Goal: Complete application form

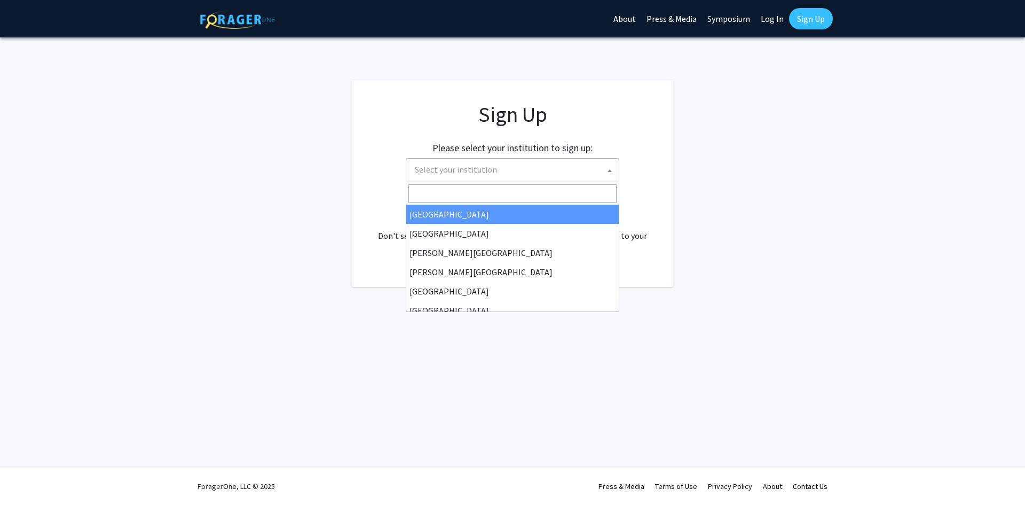
click at [522, 176] on span "Select your institution" at bounding box center [515, 170] width 208 height 22
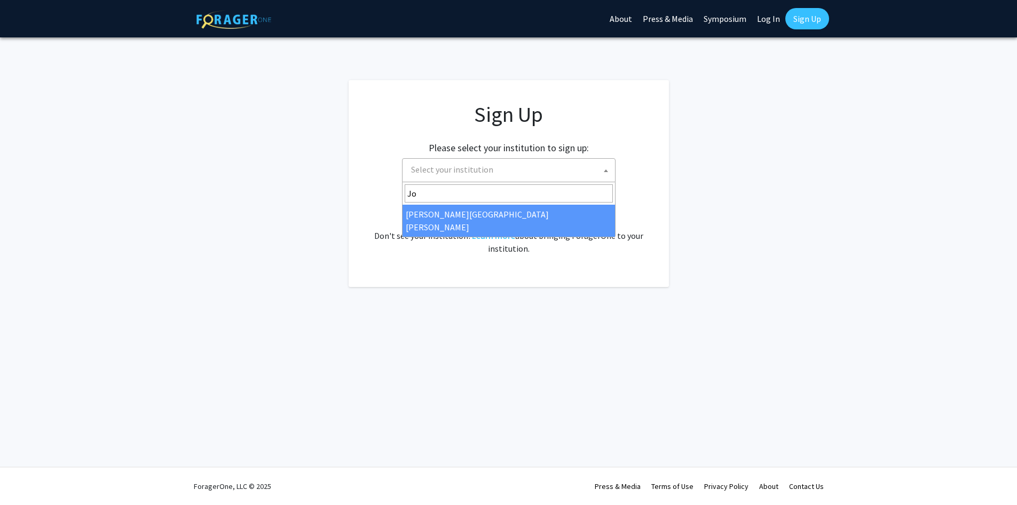
type input "Jo"
select select "1"
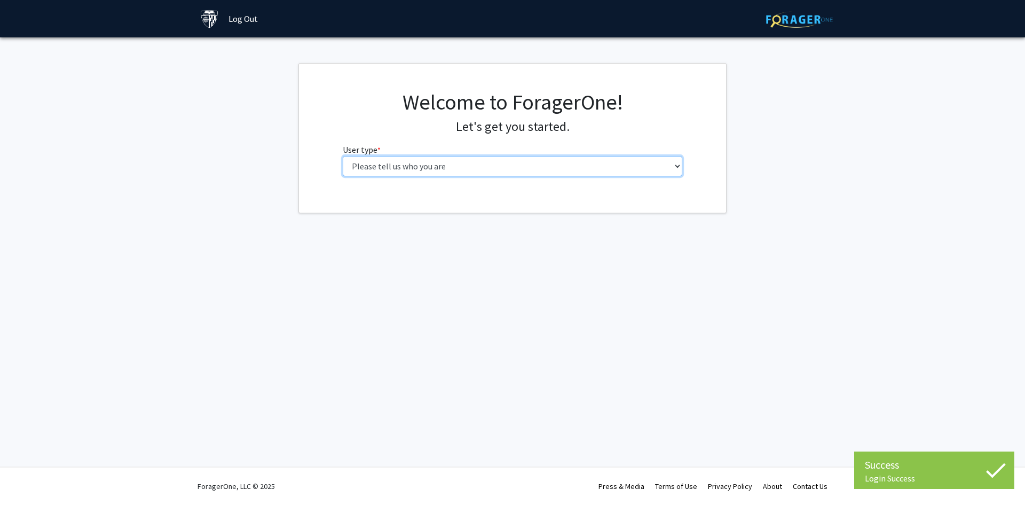
click at [564, 166] on select "Please tell us who you are Undergraduate Student Master's Student Doctoral Cand…" at bounding box center [513, 166] width 340 height 20
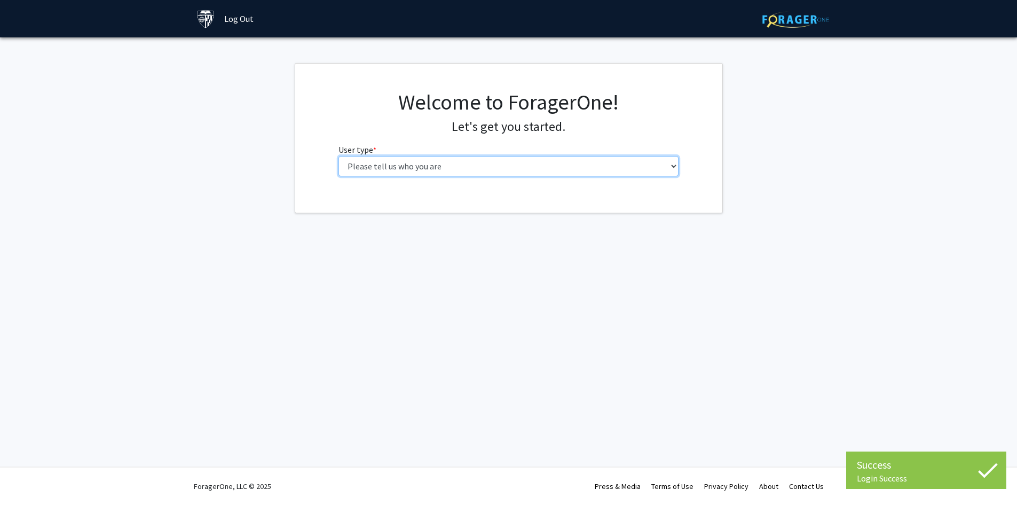
select select "2: masters"
click at [339, 156] on select "Please tell us who you are Undergraduate Student Master's Student Doctoral Cand…" at bounding box center [509, 166] width 340 height 20
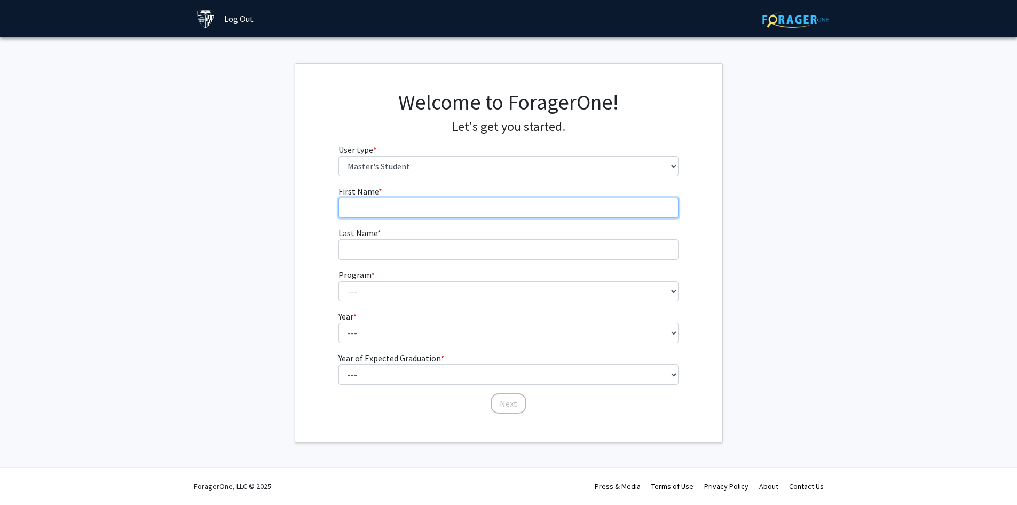
click at [461, 210] on input "First Name * required" at bounding box center [509, 208] width 340 height 20
type input "[PERSON_NAME]"
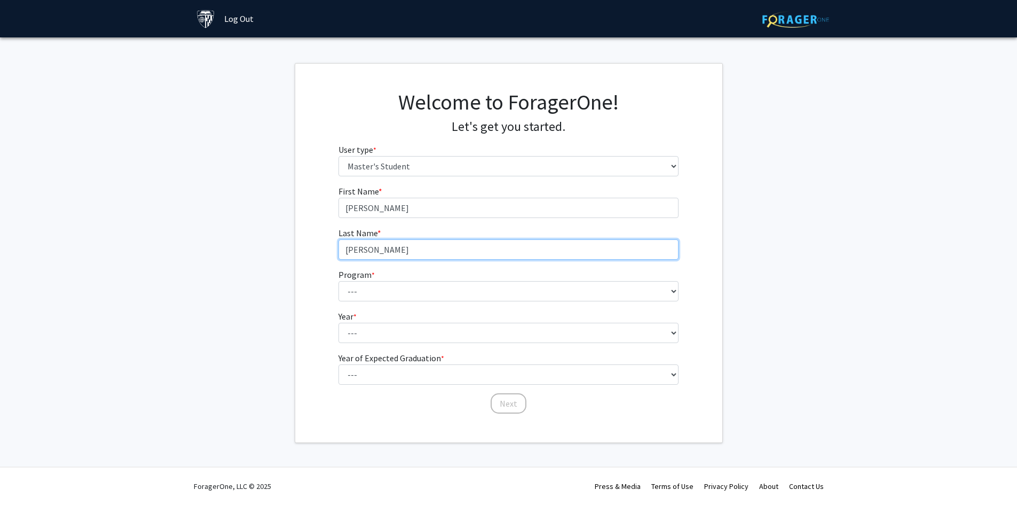
type input "[PERSON_NAME]"
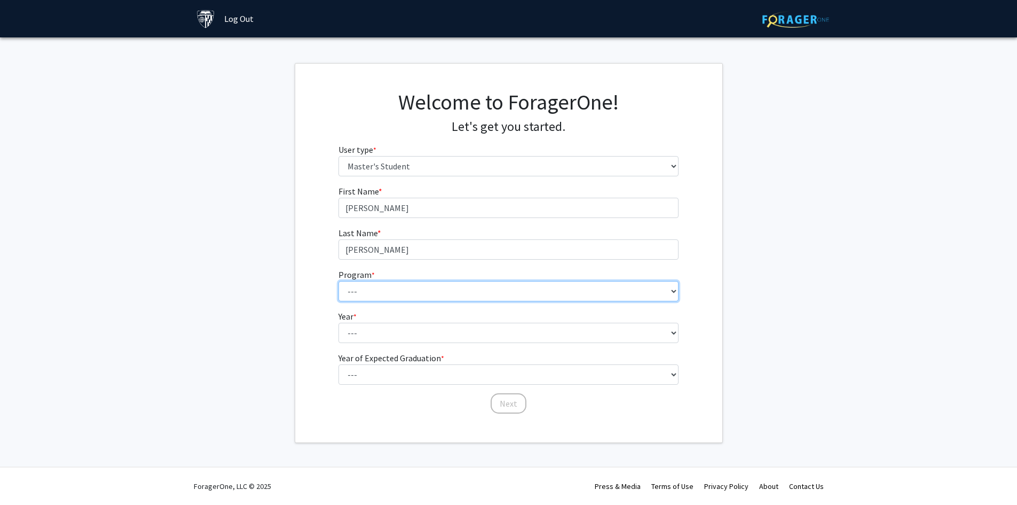
click at [412, 292] on select "--- Anatomy Education Applied and Computational Mathematics Applied Biomedical …" at bounding box center [509, 291] width 340 height 20
select select "51: 40"
click at [339, 281] on select "--- Anatomy Education Applied and Computational Mathematics Applied Biomedical …" at bounding box center [509, 291] width 340 height 20
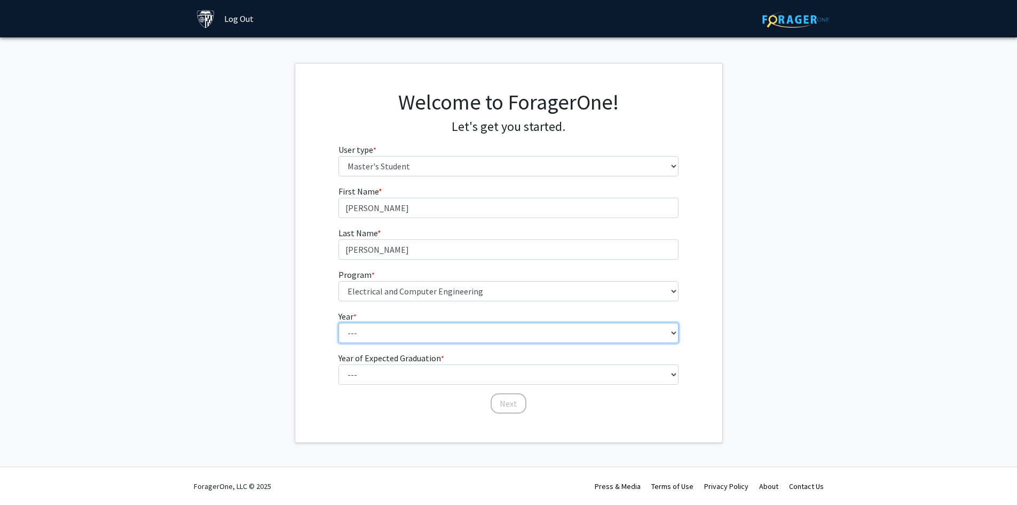
click at [384, 328] on select "--- First Year Second Year" at bounding box center [509, 333] width 340 height 20
select select "1: first_year"
click at [339, 323] on select "--- First Year Second Year" at bounding box center [509, 333] width 340 height 20
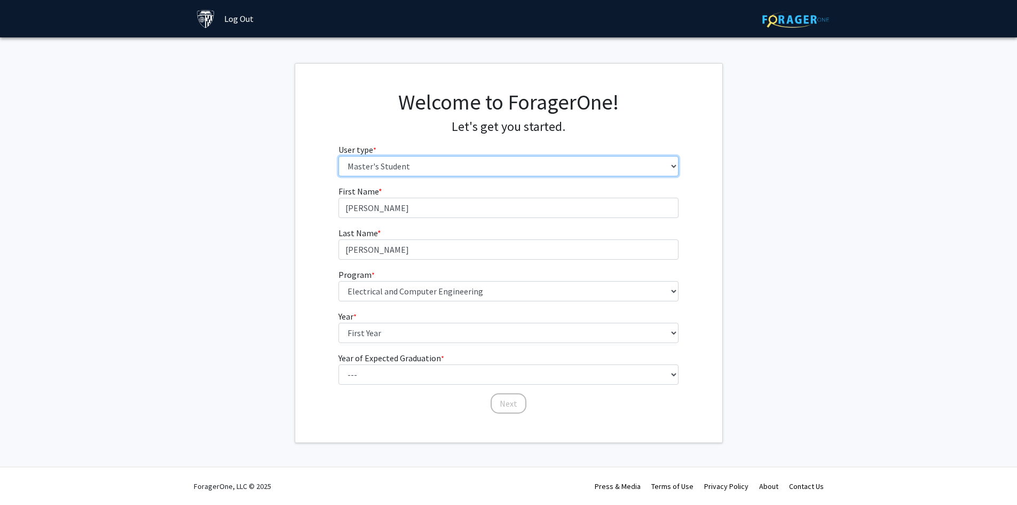
click at [440, 164] on select "Please tell us who you are Undergraduate Student Master's Student Doctoral Cand…" at bounding box center [509, 166] width 340 height 20
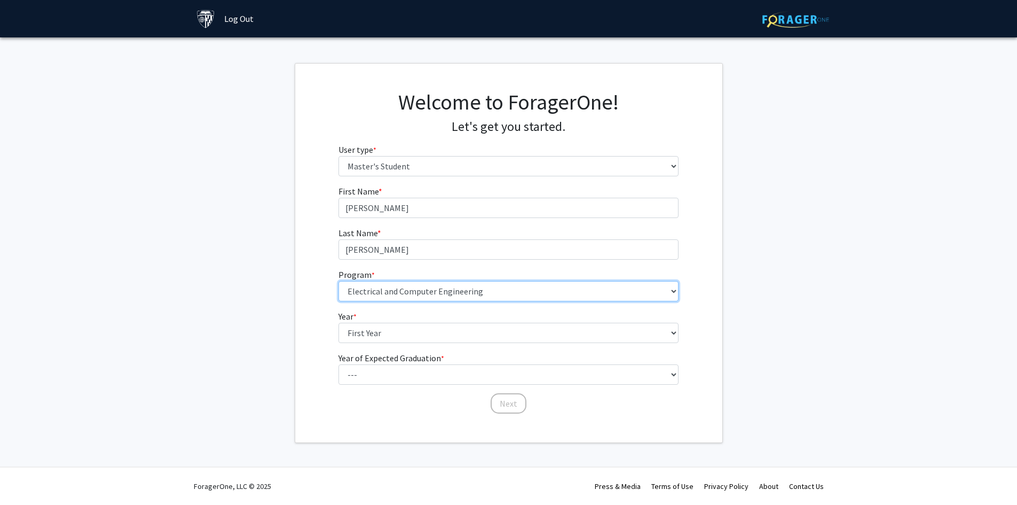
click at [405, 290] on select "--- Anatomy Education Applied and Computational Mathematics Applied Biomedical …" at bounding box center [509, 291] width 340 height 20
click at [339, 281] on select "--- Anatomy Education Applied and Computational Mathematics Applied Biomedical …" at bounding box center [509, 291] width 340 height 20
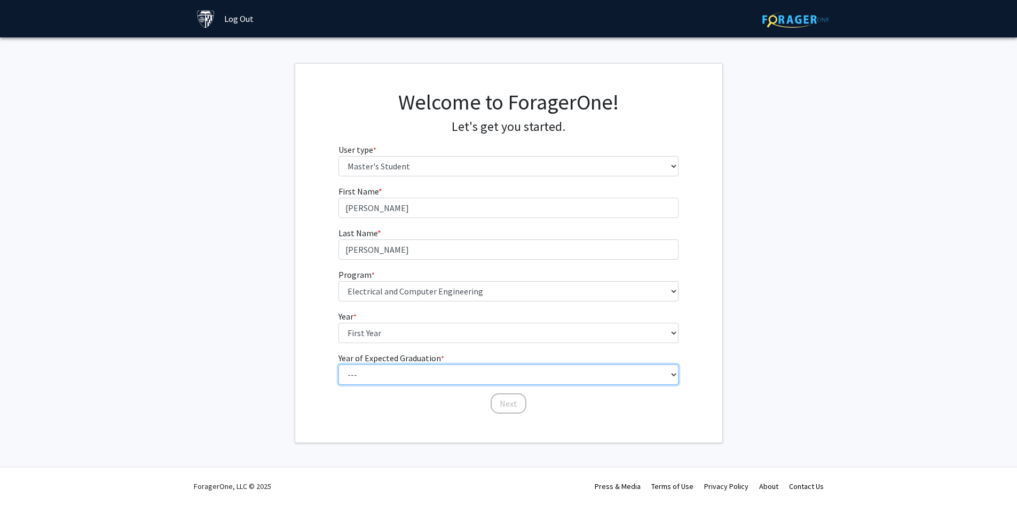
click at [363, 372] on select "--- 2025 2026 2027 2028 2029 2030 2031 2032 2033 2034" at bounding box center [509, 374] width 340 height 20
select select "3: 2027"
click at [339, 364] on select "--- 2025 2026 2027 2028 2029 2030 2031 2032 2033 2034" at bounding box center [509, 374] width 340 height 20
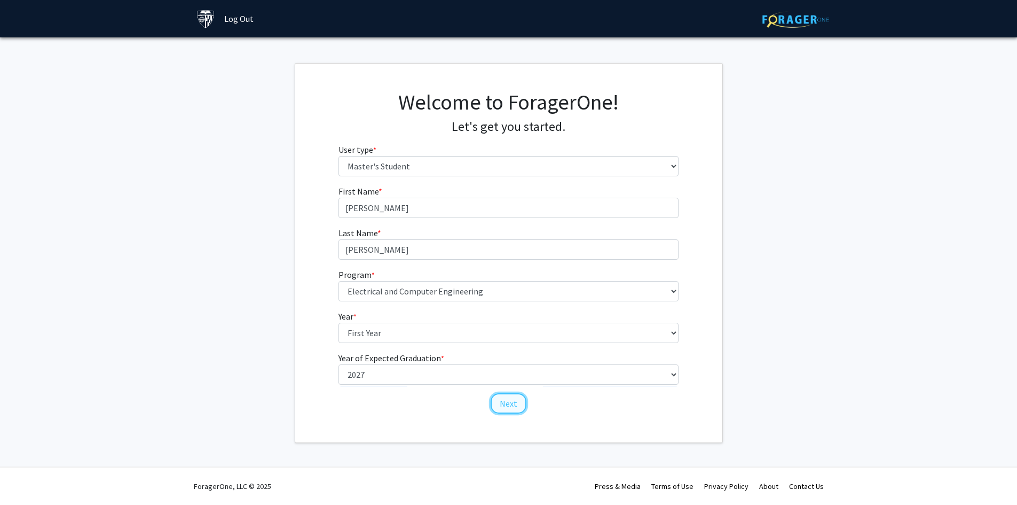
click at [510, 402] on button "Next" at bounding box center [509, 403] width 36 height 20
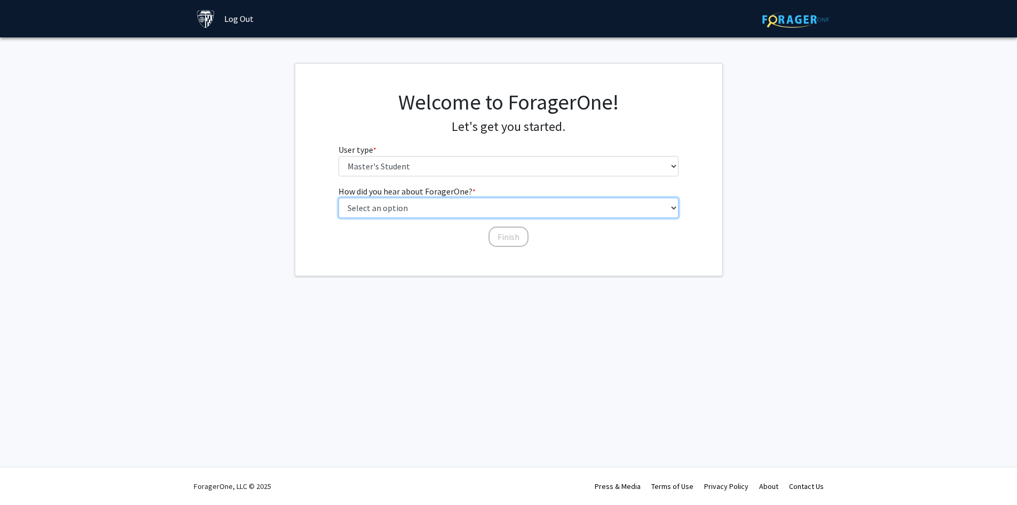
click at [483, 211] on select "Select an option Peer/student recommendation Faculty/staff recommendation Unive…" at bounding box center [509, 208] width 340 height 20
select select "3: university_website"
click at [339, 198] on select "Select an option Peer/student recommendation Faculty/staff recommendation Unive…" at bounding box center [509, 208] width 340 height 20
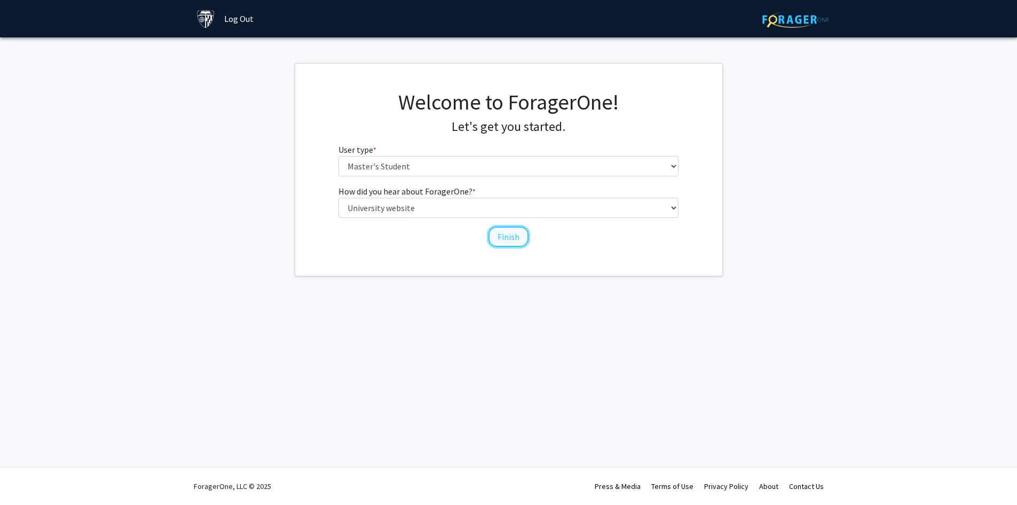
click at [500, 237] on button "Finish" at bounding box center [509, 236] width 40 height 20
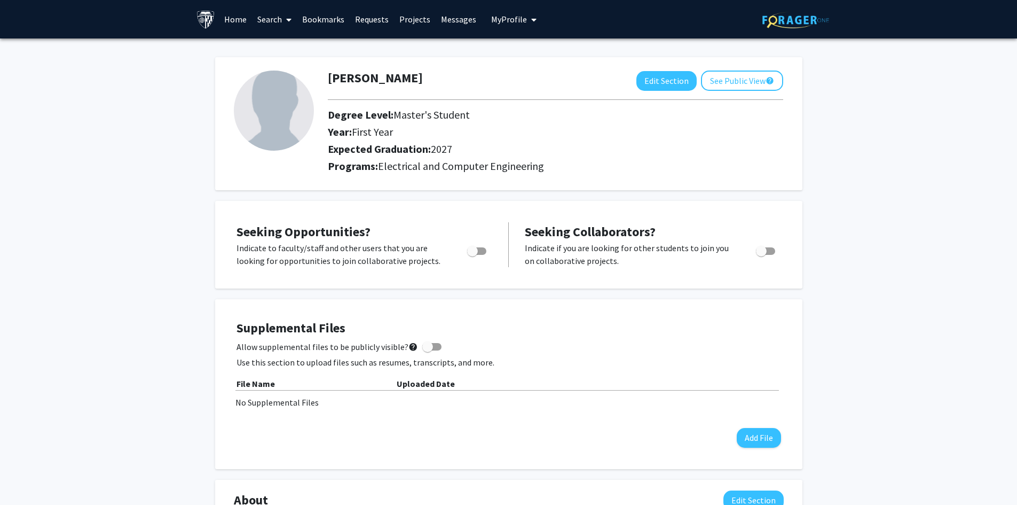
click at [230, 19] on link "Home" at bounding box center [235, 19] width 33 height 37
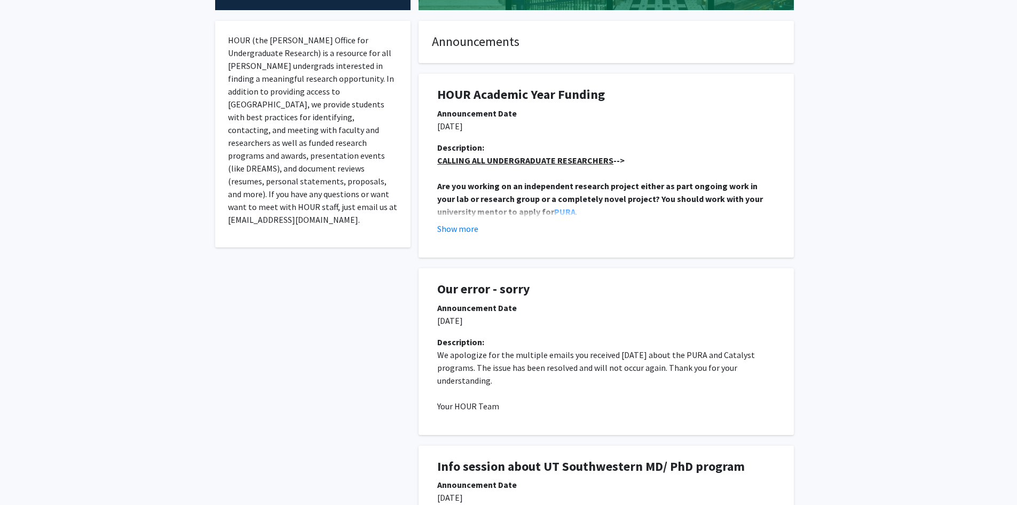
scroll to position [190, 0]
